Goal: Task Accomplishment & Management: Manage account settings

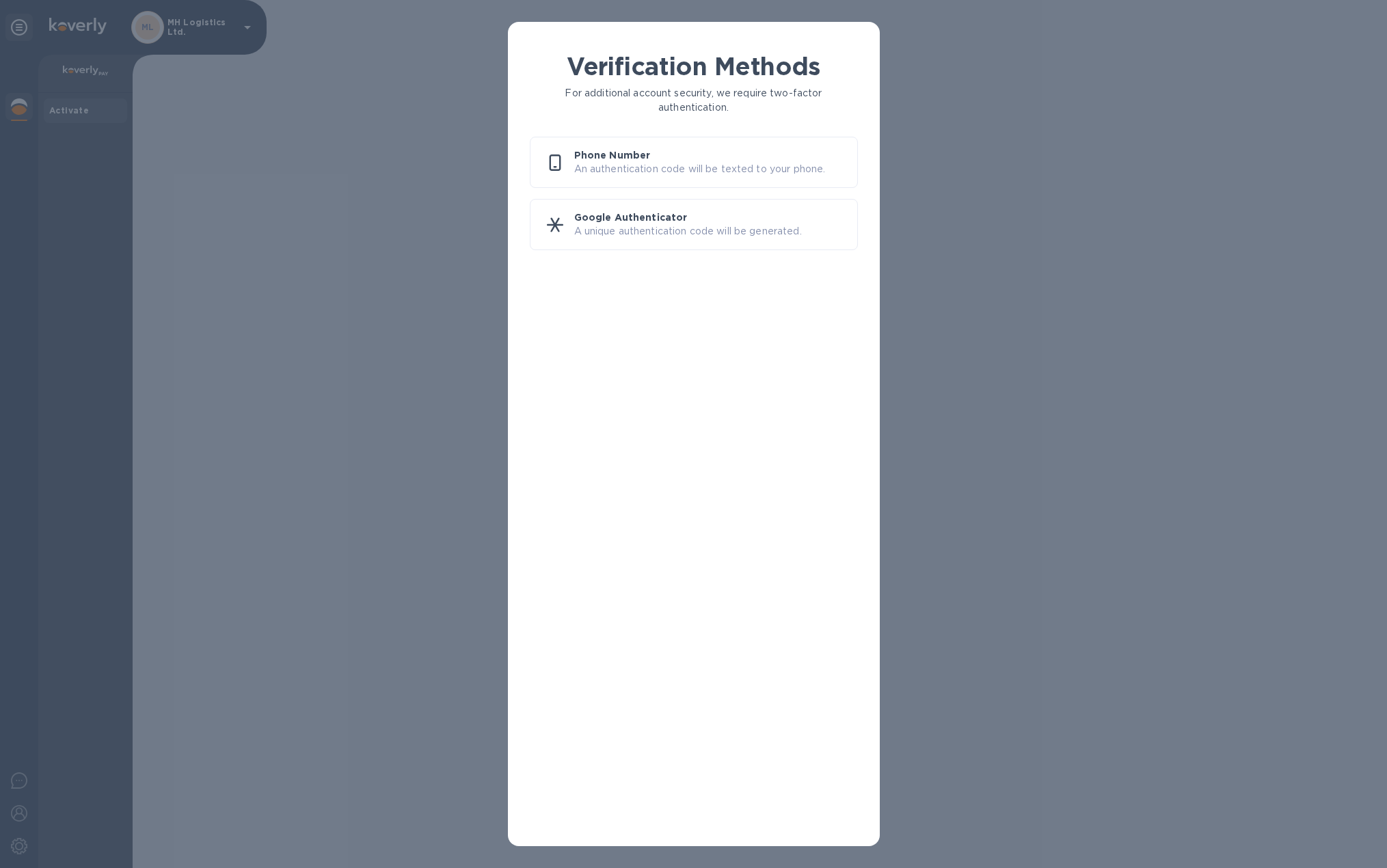
click at [626, 169] on p "An authentication code will be texted to your phone." at bounding box center [710, 169] width 272 height 15
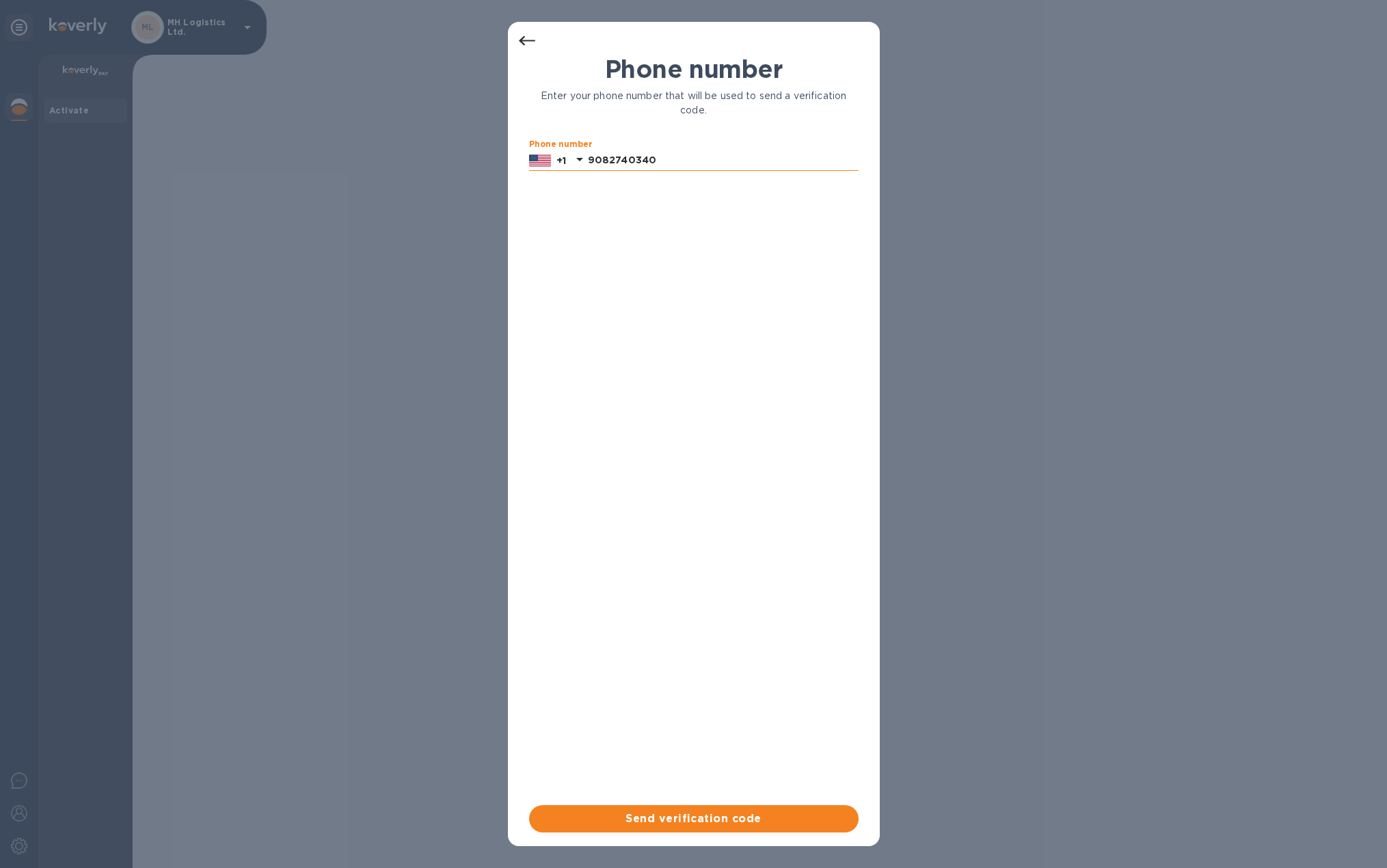
click at [639, 165] on input "9082740340" at bounding box center [723, 161] width 270 height 21
type input "8456499607"
click at [735, 828] on button "Send verification code" at bounding box center [694, 818] width 329 height 27
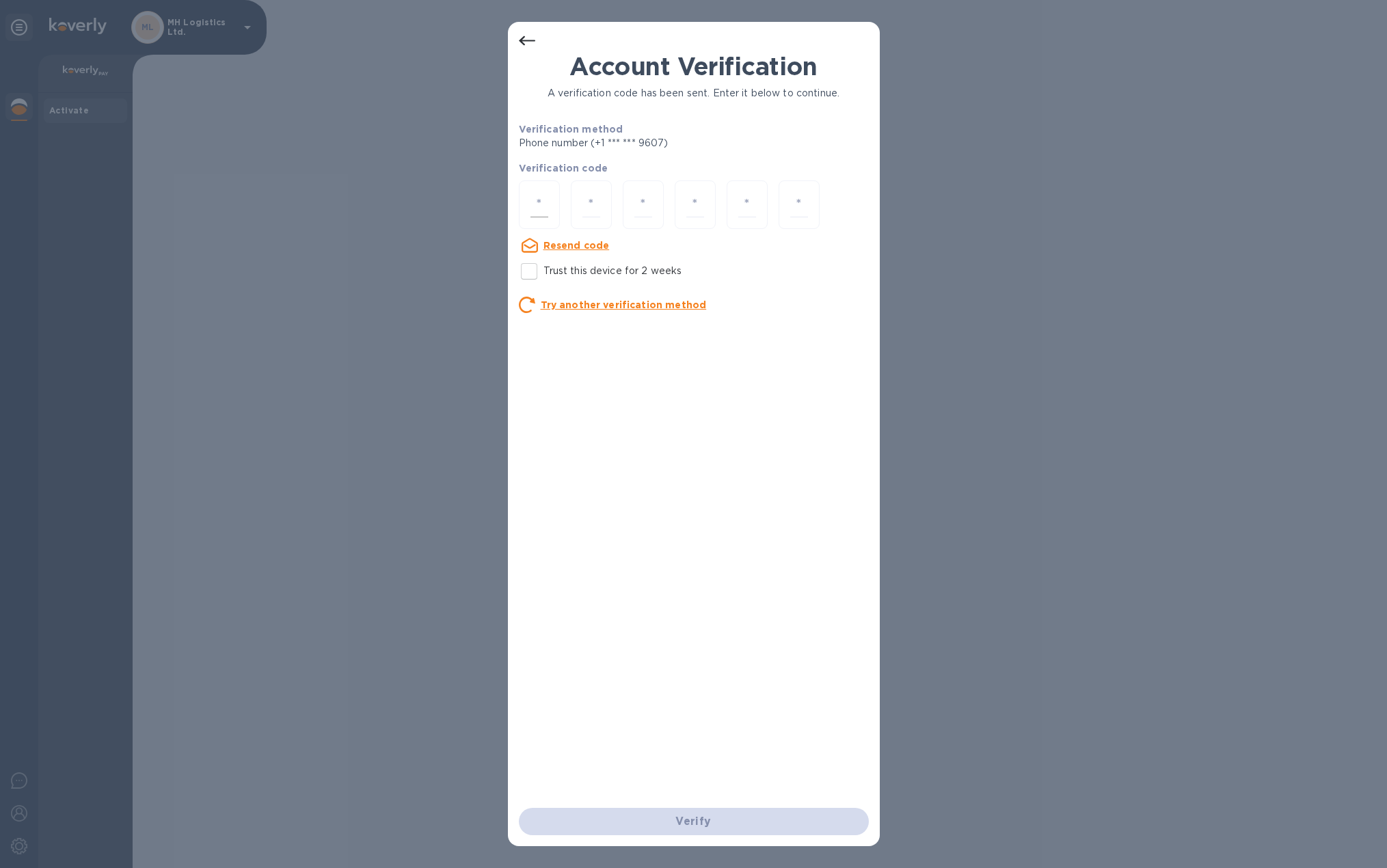
click at [549, 192] on div at bounding box center [539, 205] width 41 height 49
type input "9"
type input "3"
type input "7"
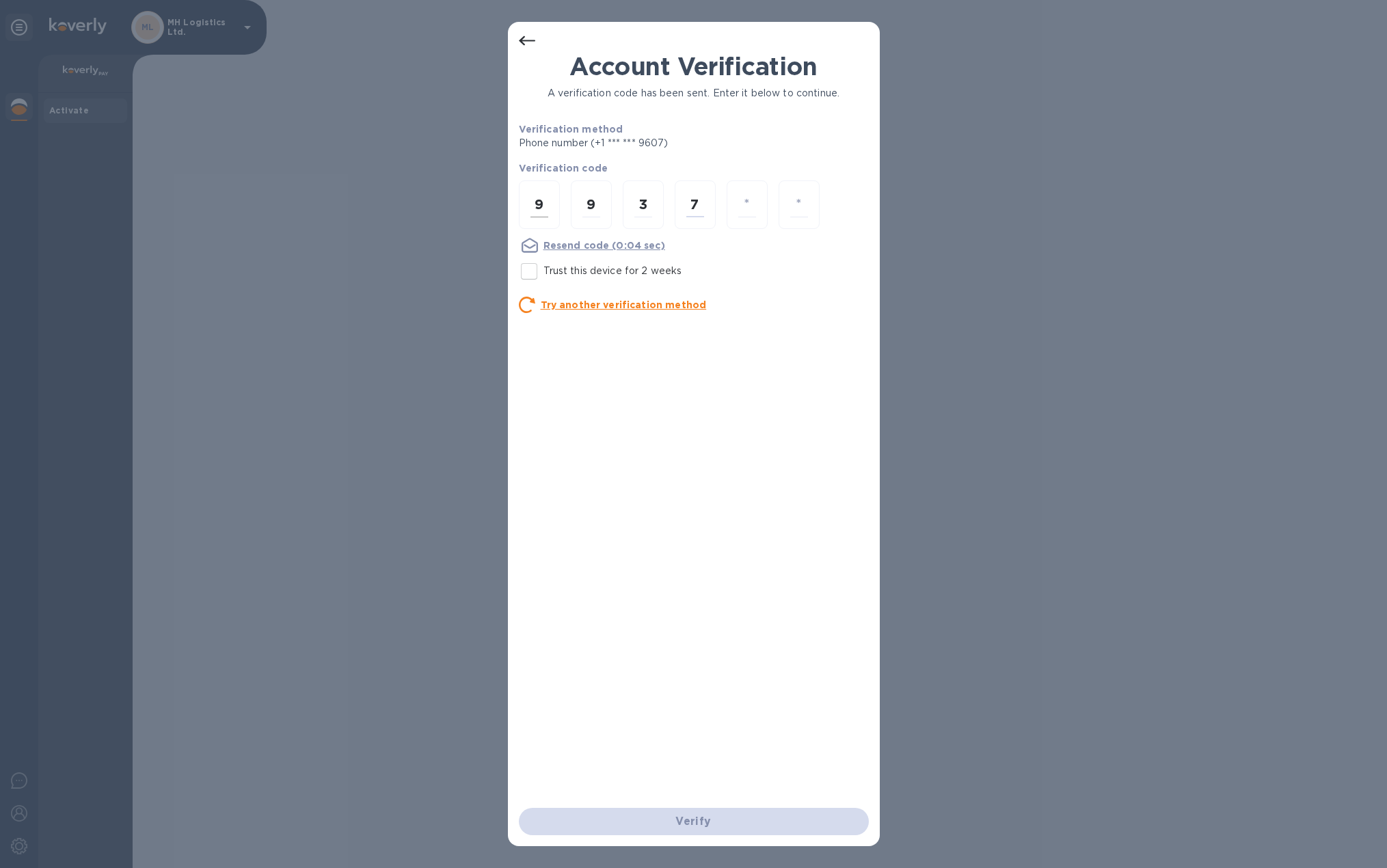
type input "8"
type input "9"
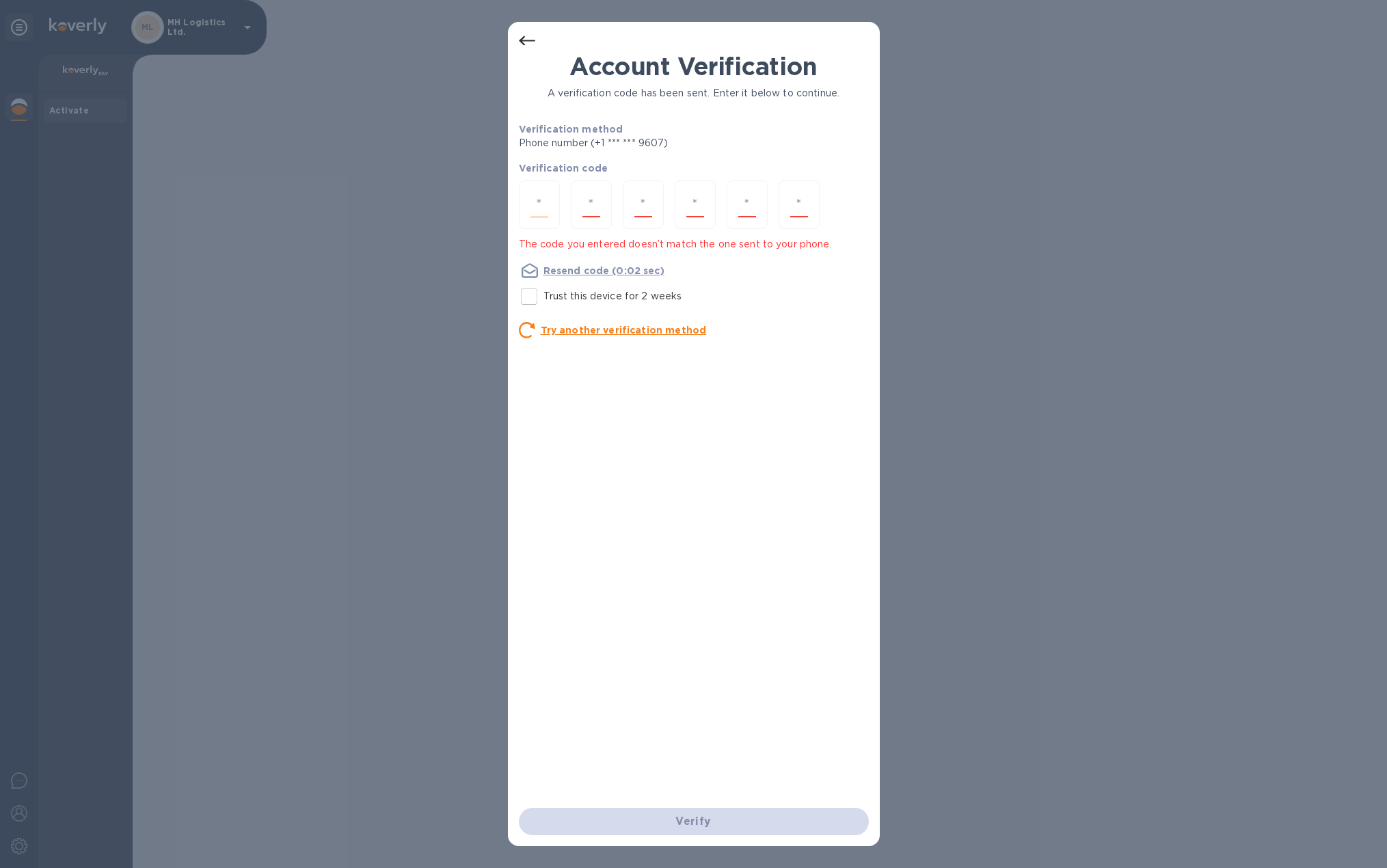
type input "6"
type input "8"
type input "3"
type input "7"
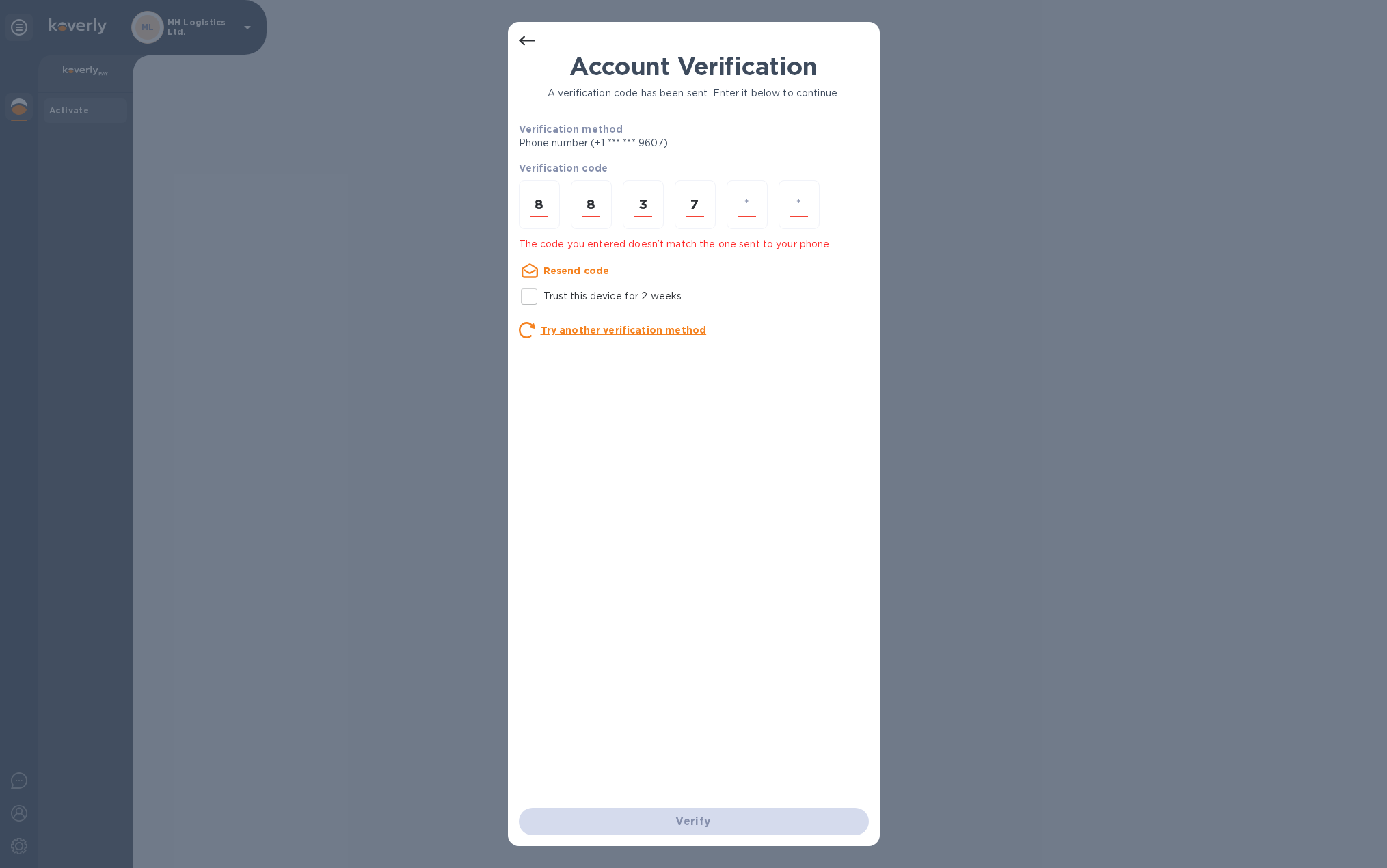
type input "8"
type input "6"
click at [538, 202] on input "number" at bounding box center [540, 205] width 18 height 25
type input "9"
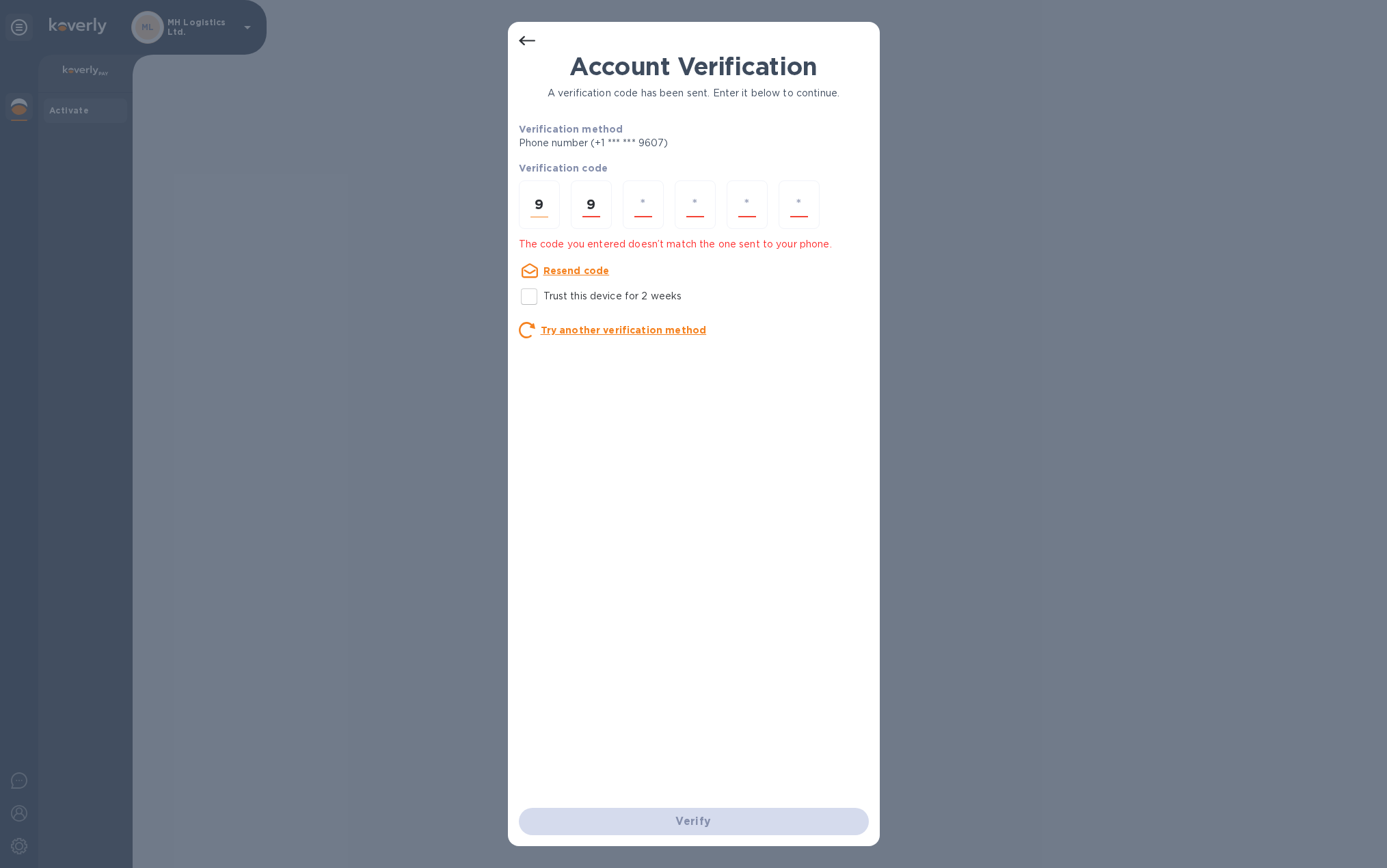
type input "3"
type input "7"
type input "8"
type input "6"
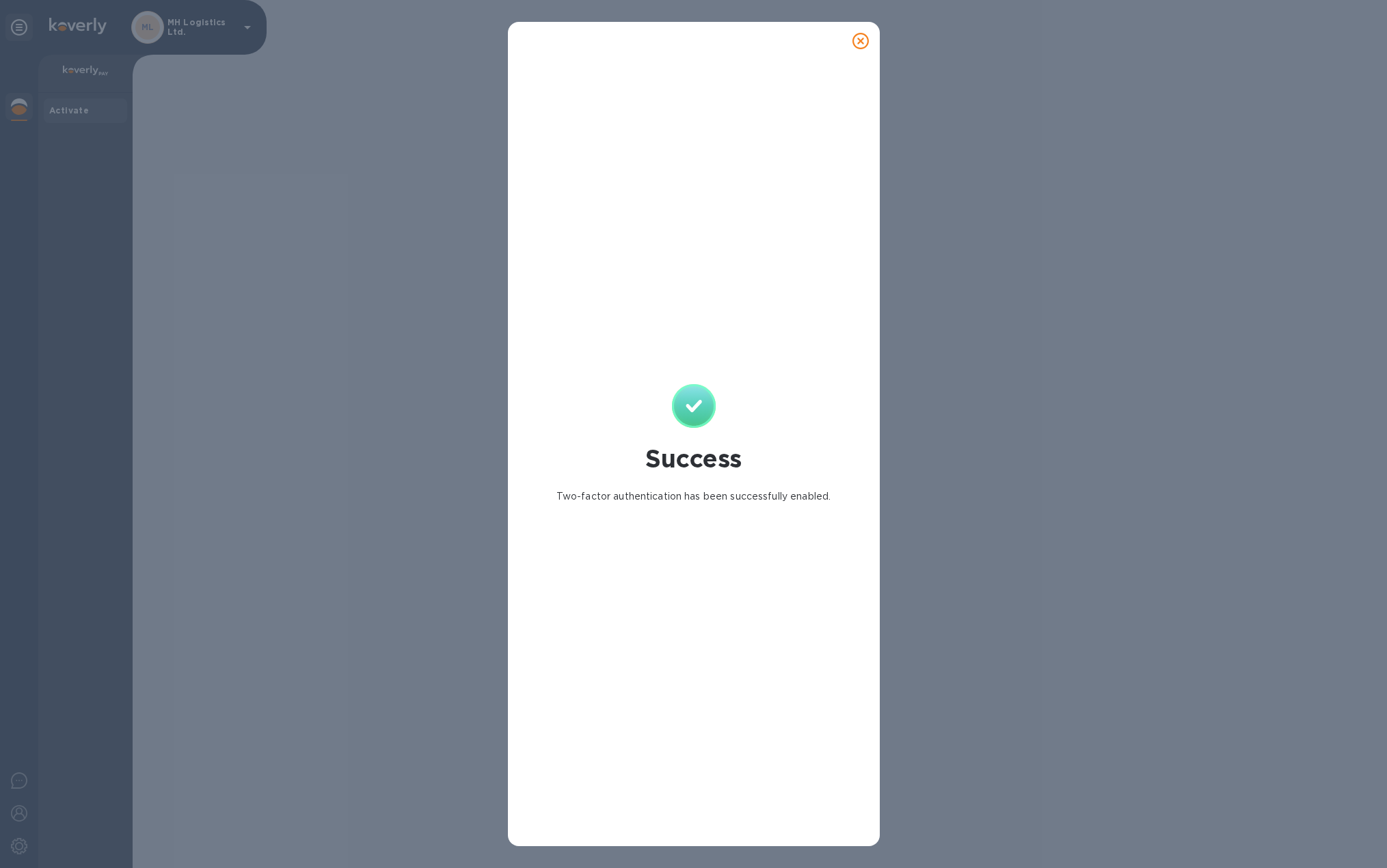
click at [865, 42] on icon at bounding box center [861, 41] width 17 height 17
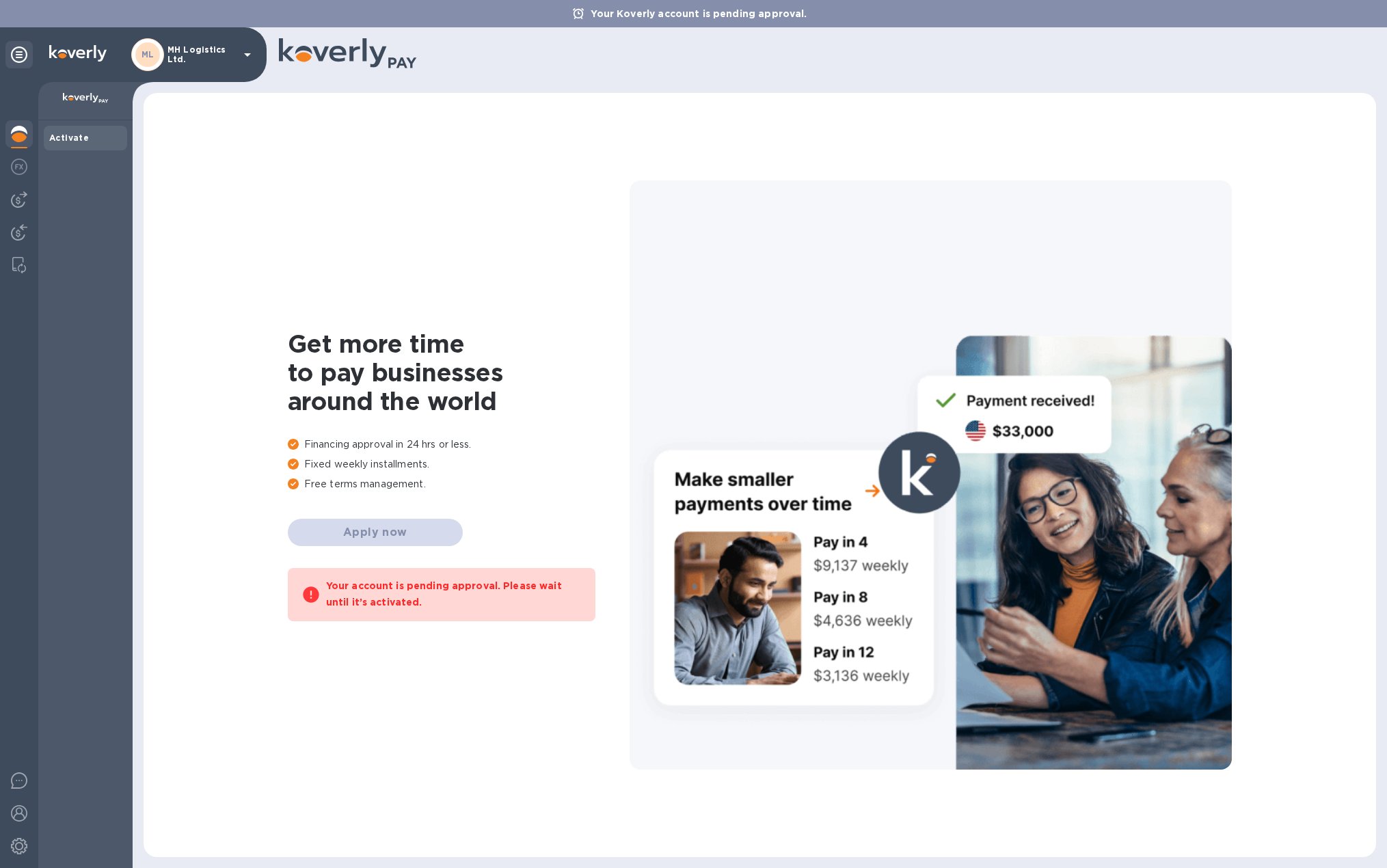
click at [223, 58] on p "MH Logistics Ltd." at bounding box center [201, 55] width 69 height 19
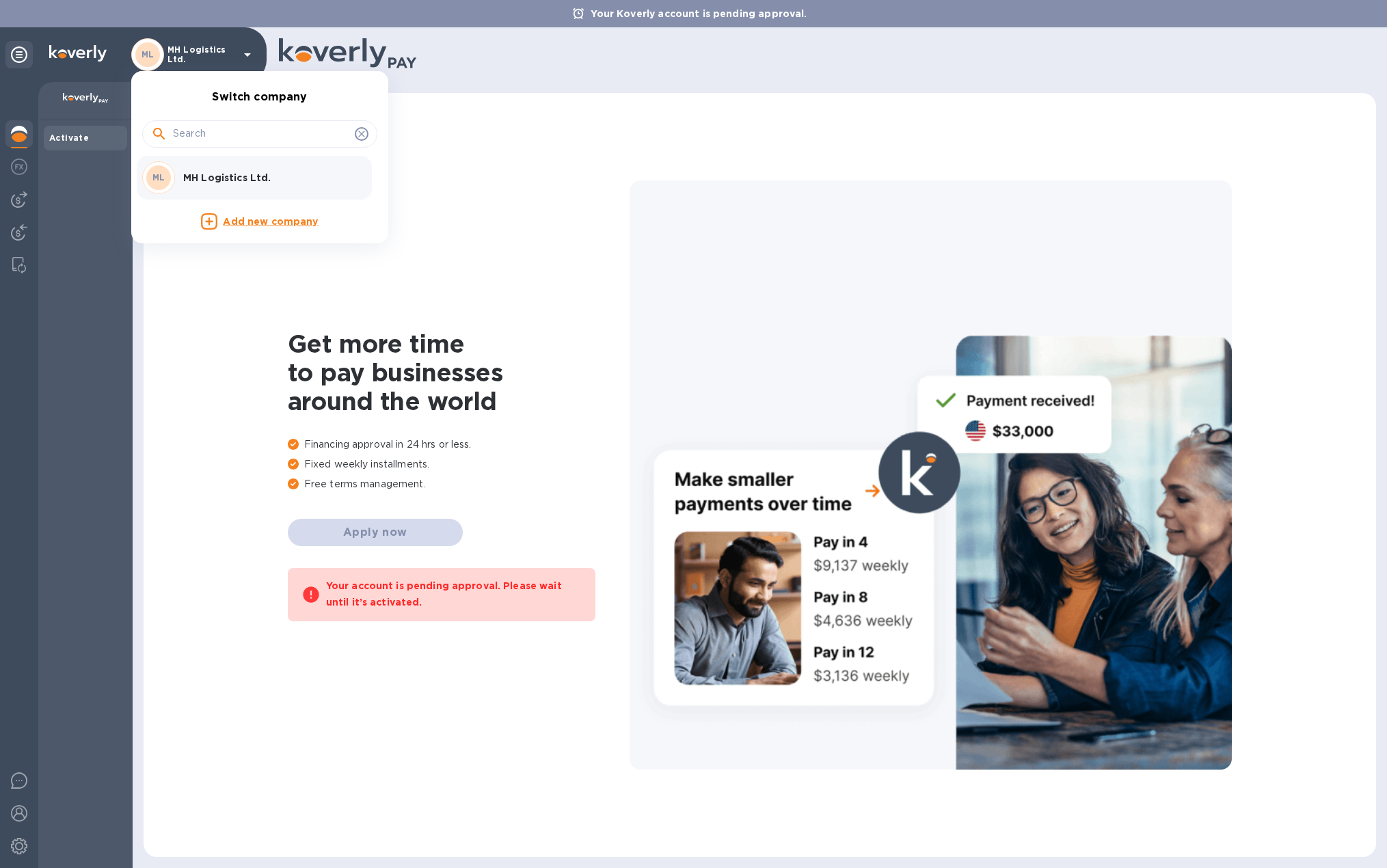
click at [475, 200] on div at bounding box center [694, 434] width 1387 height 868
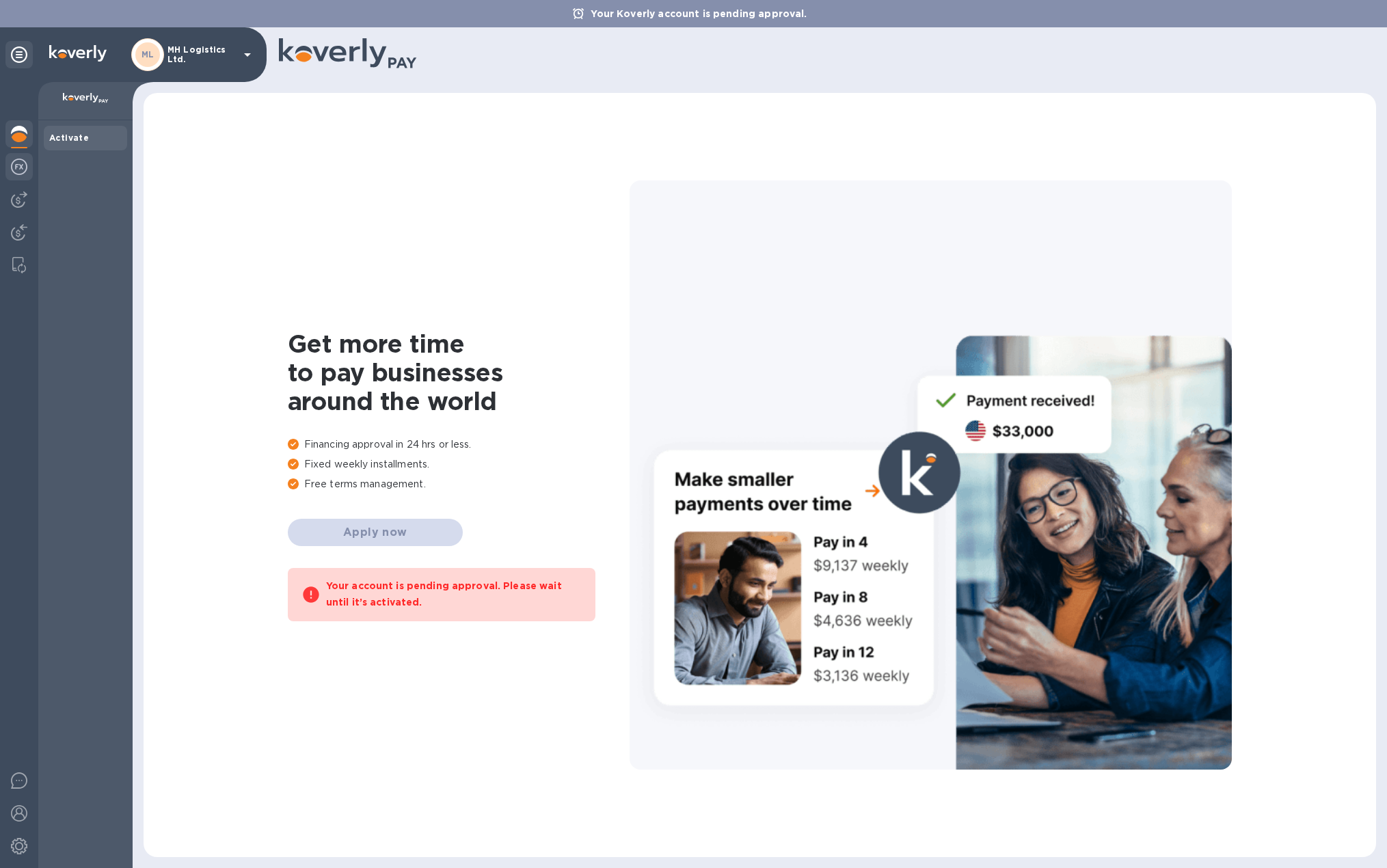
click at [17, 168] on img at bounding box center [19, 167] width 17 height 17
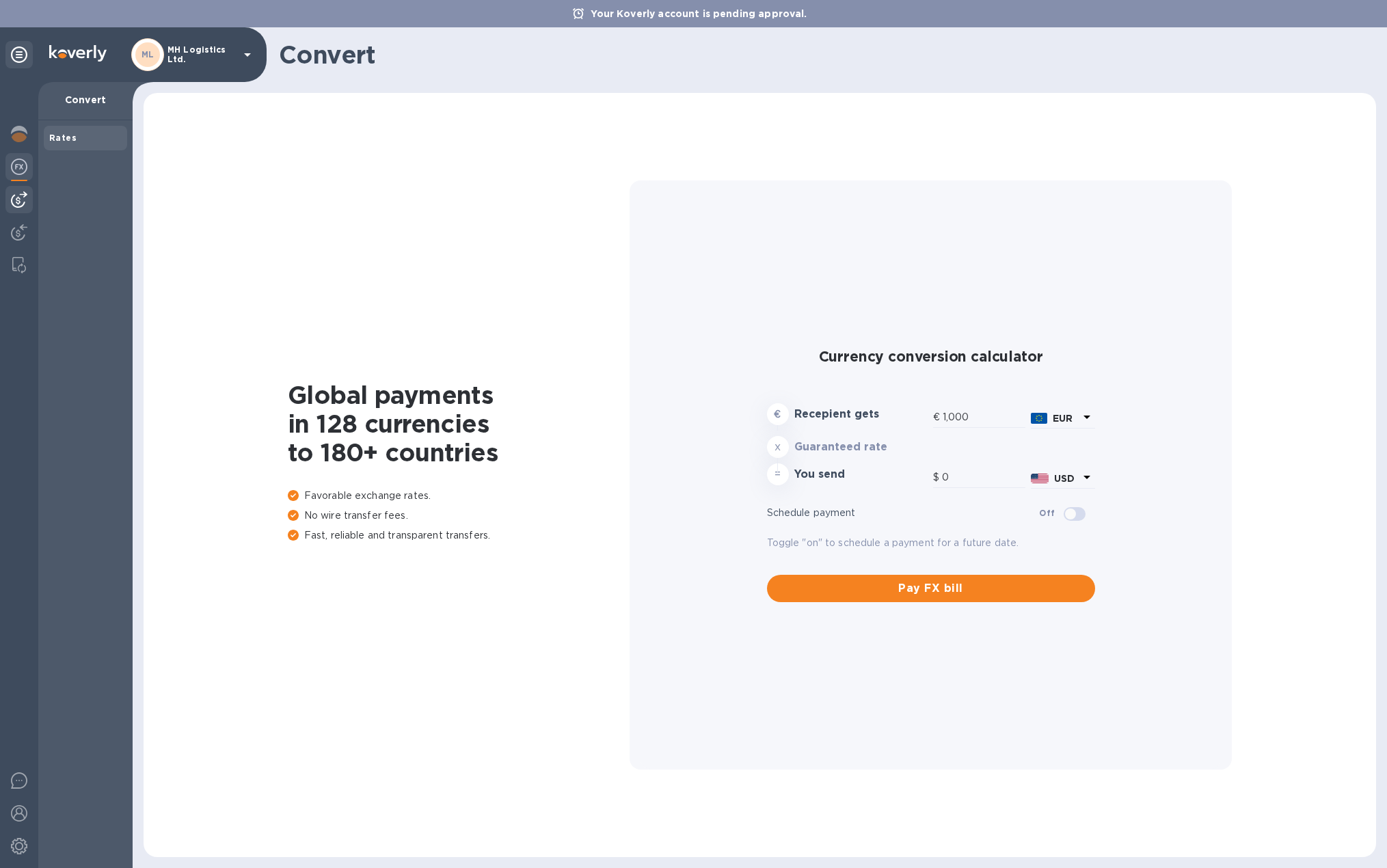
type input "1,167.21"
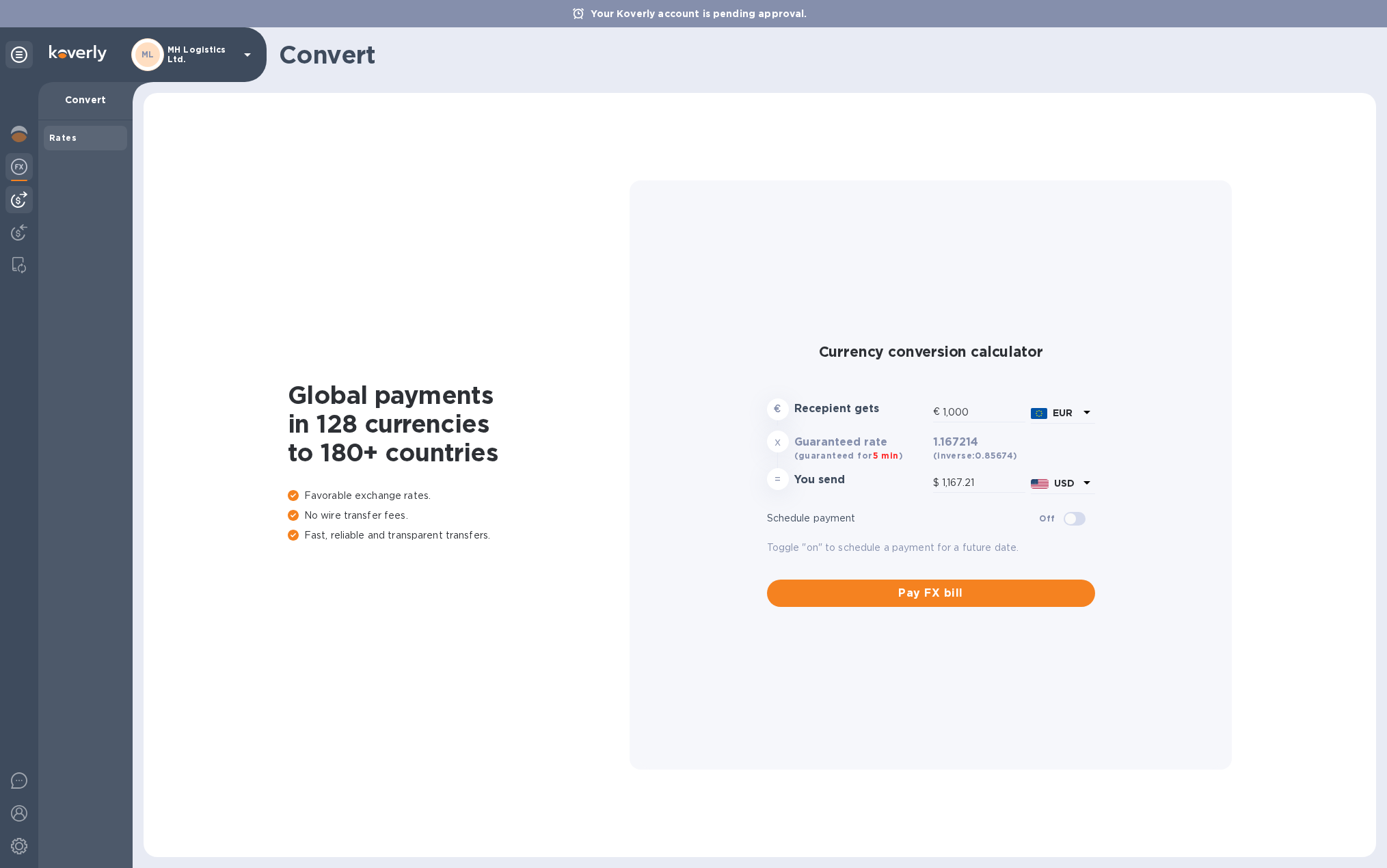
click at [19, 204] on img at bounding box center [19, 200] width 17 height 17
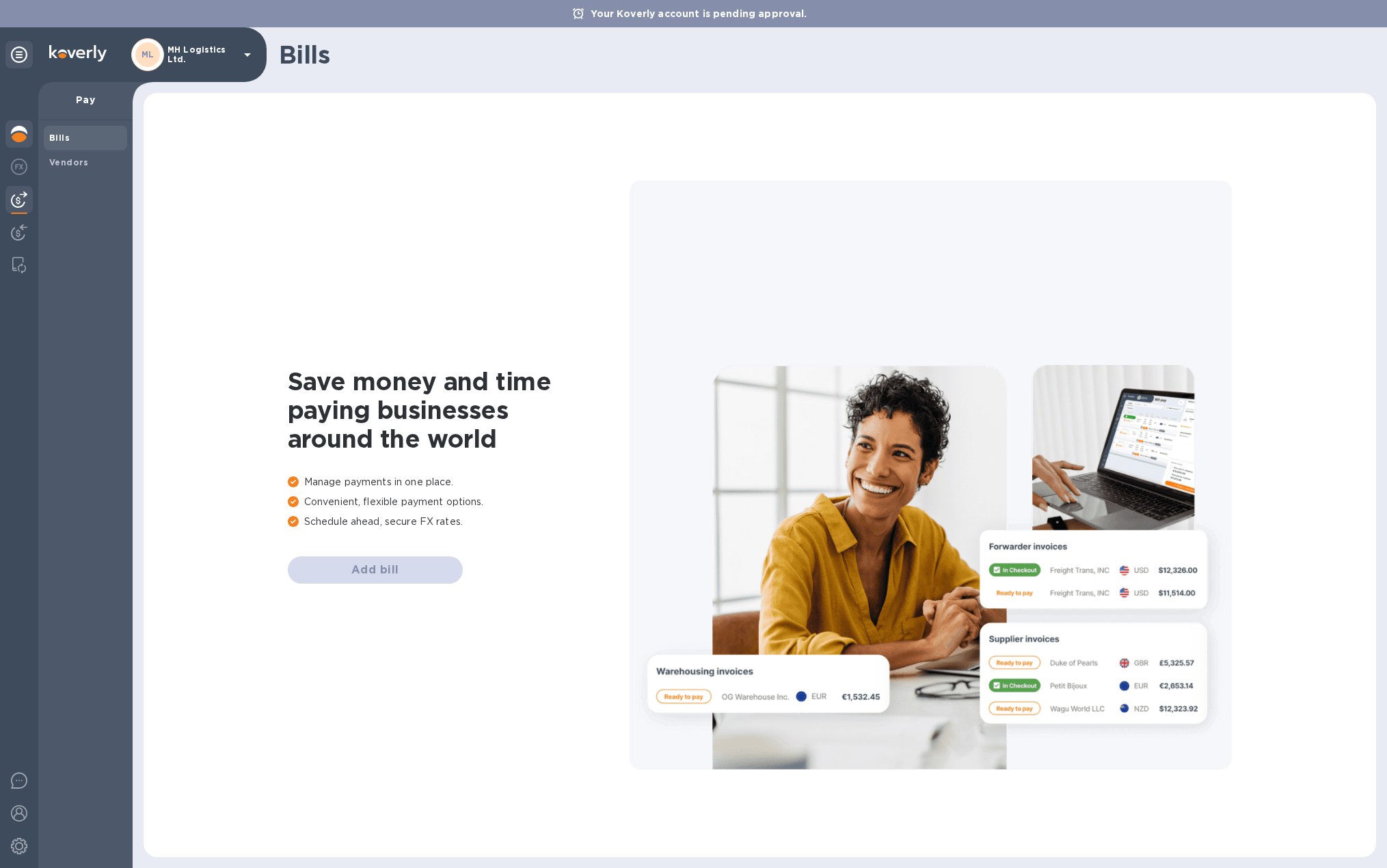
click at [7, 135] on div at bounding box center [19, 134] width 27 height 30
